Goal: Information Seeking & Learning: Find specific page/section

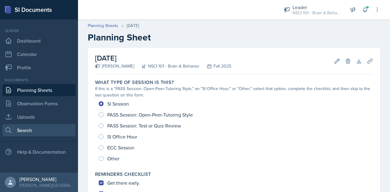
click at [25, 135] on link "Search" at bounding box center [38, 130] width 73 height 12
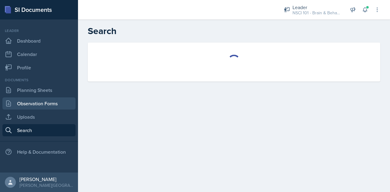
select select "all"
select select "1"
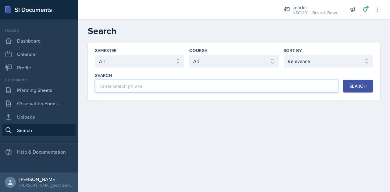
click at [132, 86] on input at bounding box center [216, 86] width 243 height 13
type input "brain and behavior"
click at [333, 87] on icon at bounding box center [331, 86] width 4 height 4
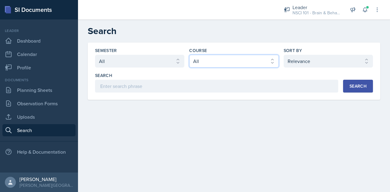
click at [253, 62] on select "Select course All ACCT 113 - Principles of Accounting I ACCT 213 - Intermediate…" at bounding box center [233, 61] width 89 height 13
click at [204, 55] on select "Select course All ACCT 113 - Principles of Accounting I ACCT 213 - Intermediate…" at bounding box center [233, 61] width 89 height 13
select select "81bb374f-e51e-405f-8b12-8170eea9df7e"
click at [361, 86] on div "Search" at bounding box center [358, 86] width 17 height 5
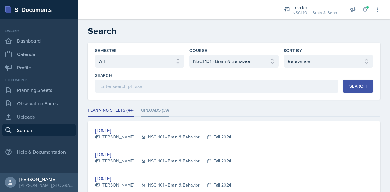
click at [161, 111] on li "Uploads (39)" at bounding box center [155, 111] width 28 height 12
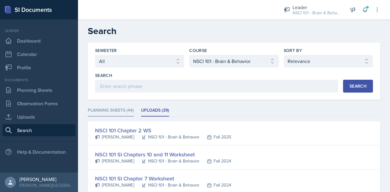
click at [106, 111] on li "Planning Sheets (44)" at bounding box center [111, 111] width 46 height 12
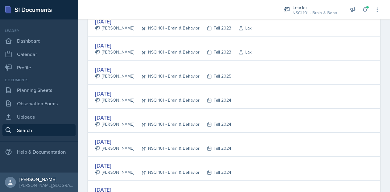
scroll to position [212, 0]
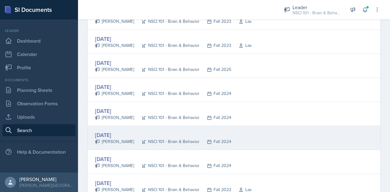
click at [126, 132] on div "[DATE]" at bounding box center [163, 135] width 136 height 8
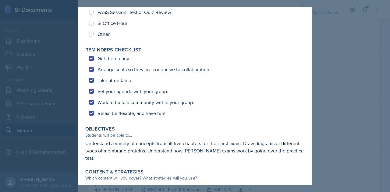
scroll to position [0, 0]
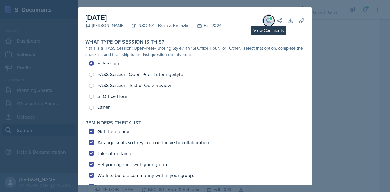
click at [264, 17] on button "View Comments" at bounding box center [269, 20] width 11 height 11
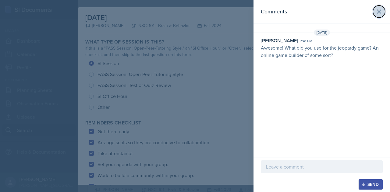
click at [380, 12] on icon at bounding box center [379, 11] width 7 height 7
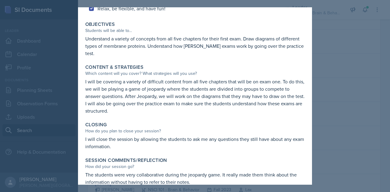
scroll to position [189, 0]
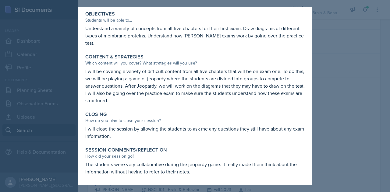
click at [354, 61] on div at bounding box center [195, 96] width 390 height 192
